Goal: Transaction & Acquisition: Purchase product/service

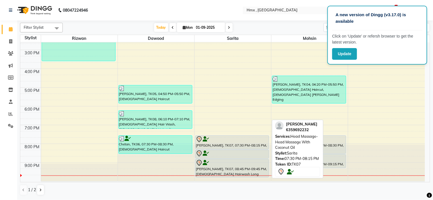
click at [233, 146] on div "[PERSON_NAME], TK07, 07:30 PM-08:15 PM, Head Massage-Head Massage With Coconut …" at bounding box center [231, 142] width 73 height 13
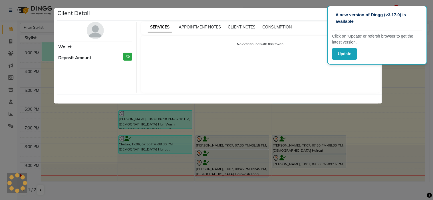
select select "7"
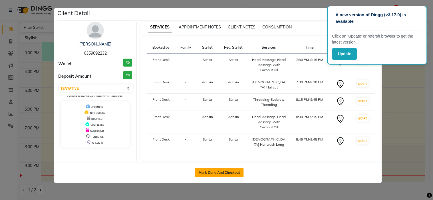
click at [220, 169] on button "Mark Done And Checkout" at bounding box center [219, 173] width 49 height 9
select select "service"
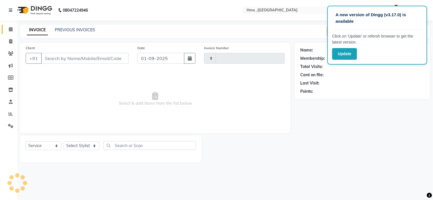
type input "1944"
select select "5711"
type input "6359692232"
select select "39112"
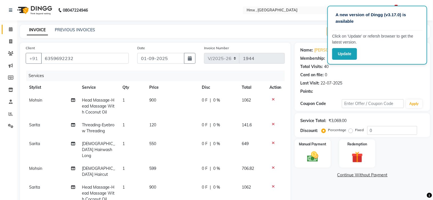
select select "1: Object"
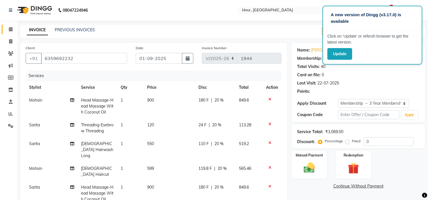
type input "20"
click at [149, 101] on span "900" at bounding box center [150, 100] width 7 height 5
select select "39110"
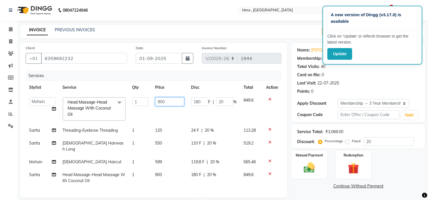
drag, startPoint x: 158, startPoint y: 104, endPoint x: 164, endPoint y: 104, distance: 6.0
click at [158, 104] on input "900" at bounding box center [169, 102] width 29 height 9
click at [160, 104] on input "900" at bounding box center [169, 102] width 29 height 9
type input "1000"
click at [107, 135] on td "Threading-Eyebrow Threading" at bounding box center [94, 130] width 70 height 13
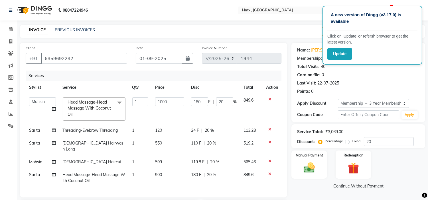
select select "39112"
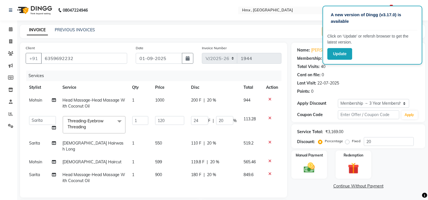
drag, startPoint x: 96, startPoint y: 144, endPoint x: 126, endPoint y: 143, distance: 30.2
click at [96, 143] on span "[DEMOGRAPHIC_DATA] Hairwash Long" at bounding box center [93, 146] width 61 height 11
select select "39112"
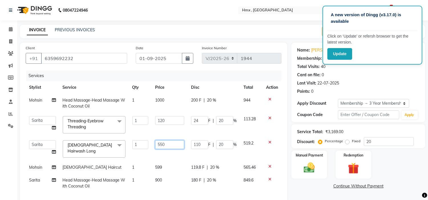
click at [162, 148] on input "550" at bounding box center [169, 145] width 29 height 9
drag, startPoint x: 173, startPoint y: 146, endPoint x: 153, endPoint y: 148, distance: 20.4
click at [153, 148] on td "550" at bounding box center [170, 149] width 36 height 24
type input "699"
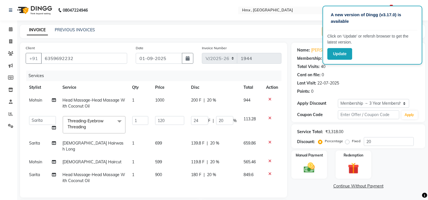
click at [115, 175] on td "Head Massage-Head Massage With Coconut Oil" at bounding box center [94, 178] width 70 height 19
select select "39112"
click at [101, 156] on td "[DEMOGRAPHIC_DATA] Haircut" at bounding box center [94, 162] width 70 height 13
select select "39110"
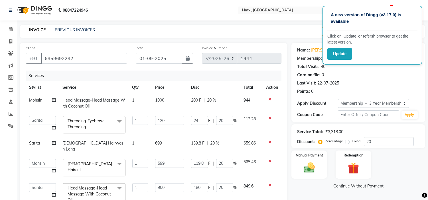
drag, startPoint x: 99, startPoint y: 143, endPoint x: 147, endPoint y: 158, distance: 50.3
click at [103, 143] on span "[DEMOGRAPHIC_DATA] Hairwash Long" at bounding box center [93, 146] width 61 height 11
select select "39112"
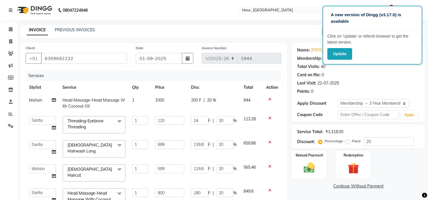
scroll to position [7, 0]
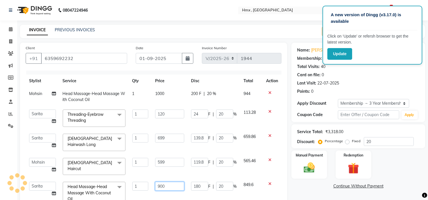
click at [159, 183] on input "900" at bounding box center [169, 186] width 29 height 9
click at [158, 183] on input "900" at bounding box center [169, 186] width 29 height 9
type input "1000"
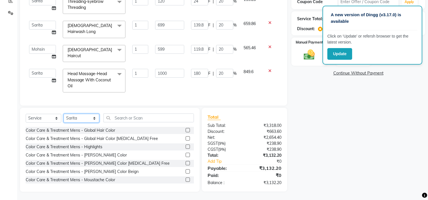
drag, startPoint x: 82, startPoint y: 117, endPoint x: 101, endPoint y: 118, distance: 18.8
click at [82, 117] on select "Select Stylist [PERSON_NAME] [PERSON_NAME] Front Desk Kaikasha [PERSON_NAME] [P…" at bounding box center [82, 118] width 36 height 9
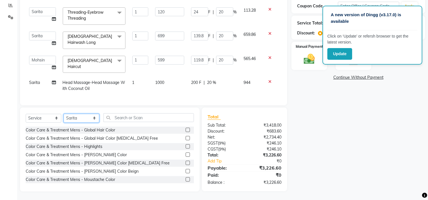
scroll to position [0, 0]
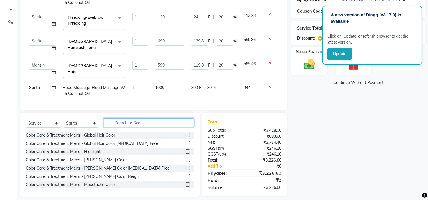
click at [123, 119] on input "text" at bounding box center [149, 123] width 90 height 9
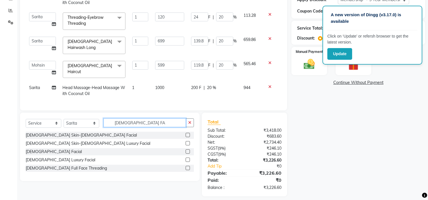
scroll to position [104, 0]
type input "[DEMOGRAPHIC_DATA] FA"
click at [187, 150] on label at bounding box center [188, 152] width 4 height 4
click at [187, 151] on input "checkbox" at bounding box center [188, 153] width 4 height 4
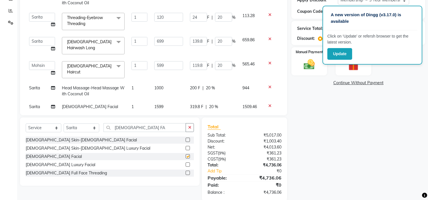
checkbox input "false"
drag, startPoint x: 145, startPoint y: 130, endPoint x: 113, endPoint y: 132, distance: 32.3
click at [113, 132] on input "[DEMOGRAPHIC_DATA] FA" at bounding box center [145, 127] width 82 height 9
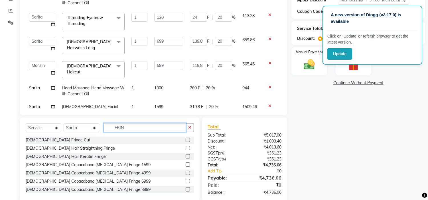
type input "FRIN"
click at [186, 139] on label at bounding box center [188, 140] width 4 height 4
click at [186, 139] on input "checkbox" at bounding box center [188, 141] width 4 height 4
checkbox input "false"
drag, startPoint x: 330, startPoint y: 127, endPoint x: 297, endPoint y: 129, distance: 33.7
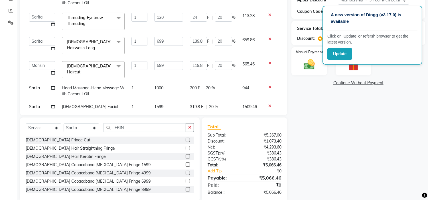
click at [328, 127] on div "Name: [PERSON_NAME] Membership: end on [DATE] Total Visits: 40 Card on file: 0 …" at bounding box center [360, 70] width 138 height 263
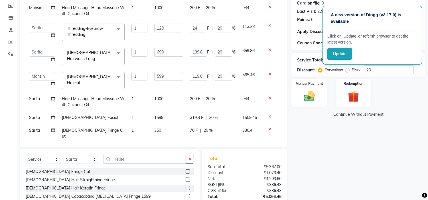
scroll to position [113, 0]
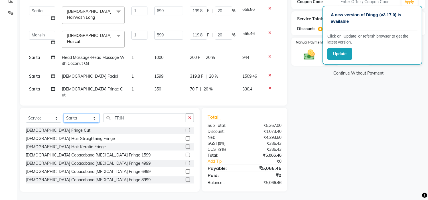
click at [73, 118] on select "Select Stylist [PERSON_NAME] [PERSON_NAME] Front Desk Kaikasha [PERSON_NAME] [P…" at bounding box center [82, 118] width 36 height 9
select select "39110"
click at [64, 114] on select "Select Stylist [PERSON_NAME] [PERSON_NAME] Front Desk Kaikasha [PERSON_NAME] [P…" at bounding box center [82, 118] width 36 height 9
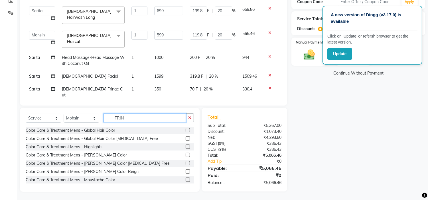
drag, startPoint x: 131, startPoint y: 119, endPoint x: 103, endPoint y: 122, distance: 28.4
click at [104, 122] on input "FRIN" at bounding box center [145, 118] width 82 height 9
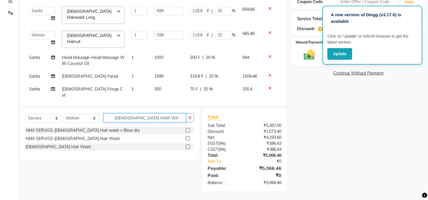
scroll to position [113, 0]
type input "[DEMOGRAPHIC_DATA] HAIR WA"
click at [187, 147] on label at bounding box center [188, 147] width 4 height 4
click at [187, 147] on input "checkbox" at bounding box center [188, 148] width 4 height 4
checkbox input "false"
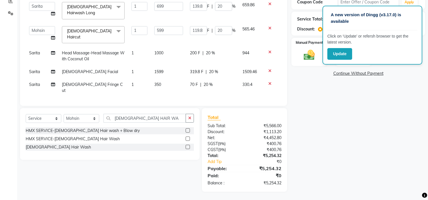
scroll to position [34, 0]
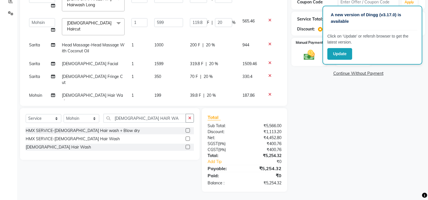
click at [156, 93] on span "199" at bounding box center [157, 95] width 7 height 5
select select "39110"
drag, startPoint x: 156, startPoint y: 86, endPoint x: 164, endPoint y: 86, distance: 8.0
click at [156, 93] on input "199" at bounding box center [168, 97] width 29 height 9
type input "299"
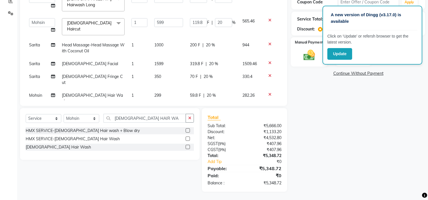
click at [318, 55] on img at bounding box center [309, 55] width 19 height 13
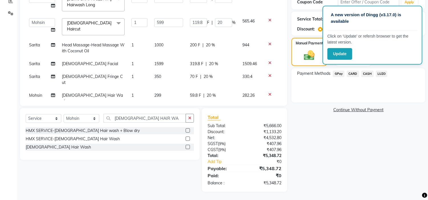
click at [349, 73] on span "CARD" at bounding box center [353, 74] width 12 height 7
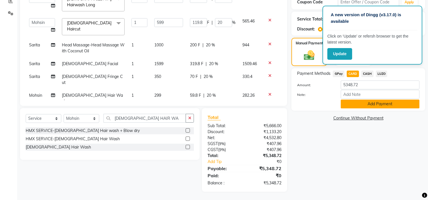
click at [364, 103] on button "Add Payment" at bounding box center [380, 104] width 79 height 9
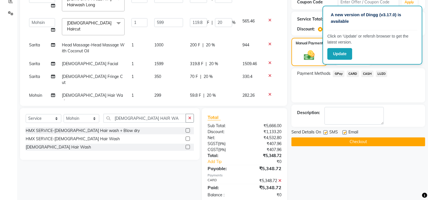
click at [332, 142] on button "Checkout" at bounding box center [358, 142] width 134 height 9
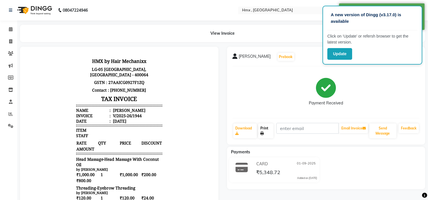
click at [264, 131] on link "Print" at bounding box center [265, 131] width 15 height 15
click at [9, 28] on icon at bounding box center [11, 29] width 4 height 4
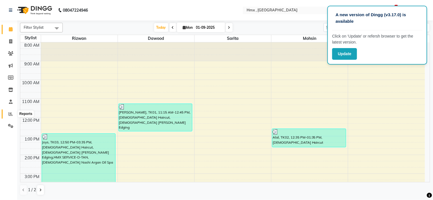
click at [6, 113] on span at bounding box center [11, 114] width 10 height 7
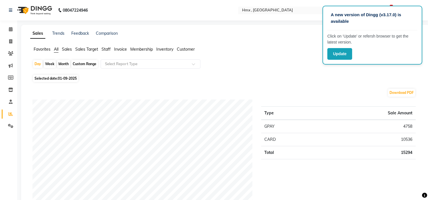
click at [109, 48] on span "Staff" at bounding box center [106, 49] width 9 height 5
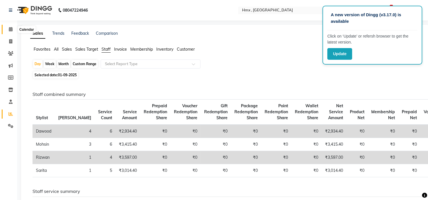
click at [10, 30] on icon at bounding box center [11, 29] width 4 height 4
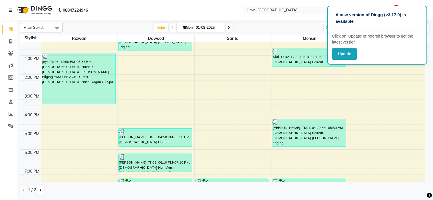
scroll to position [95, 0]
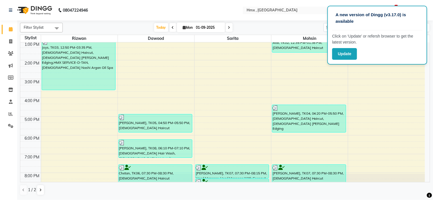
click at [228, 27] on icon at bounding box center [229, 27] width 2 height 3
type input "02-09-2025"
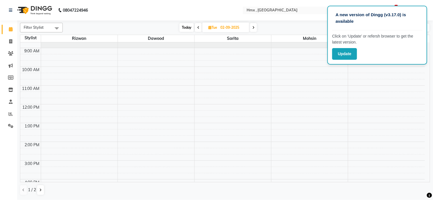
scroll to position [0, 0]
